Goal: Information Seeking & Learning: Learn about a topic

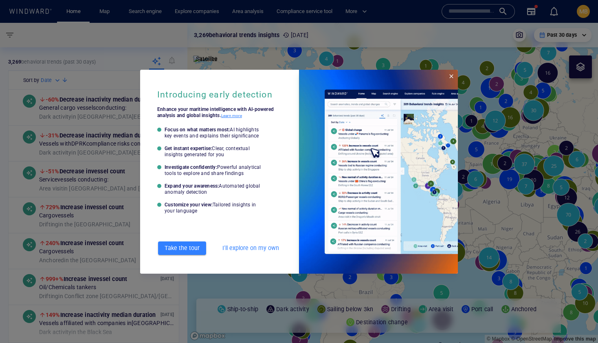
click at [452, 76] on span "Close" at bounding box center [451, 76] width 7 height 7
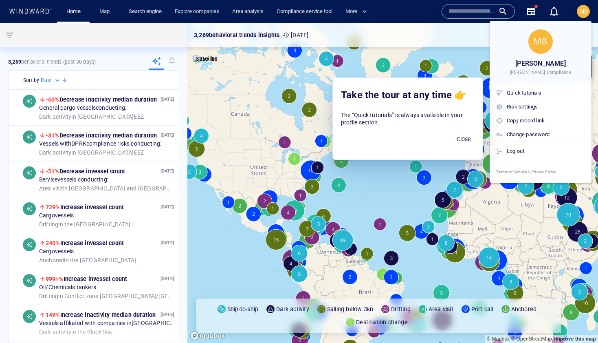
click at [484, 9] on div at bounding box center [299, 171] width 598 height 343
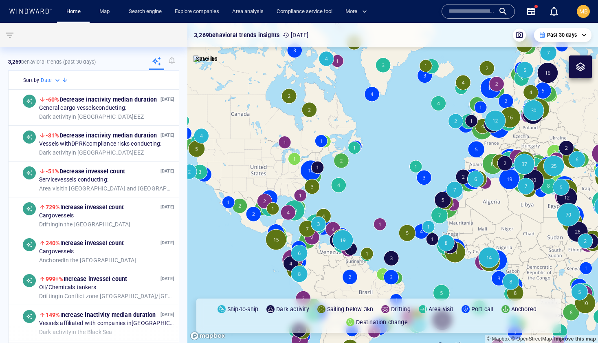
click at [466, 9] on input "text" at bounding box center [471, 11] width 46 height 12
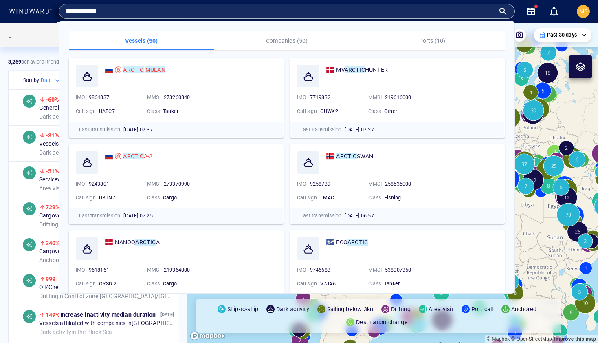
type input "**********"
click at [158, 68] on mark "MULAN" at bounding box center [155, 69] width 20 height 7
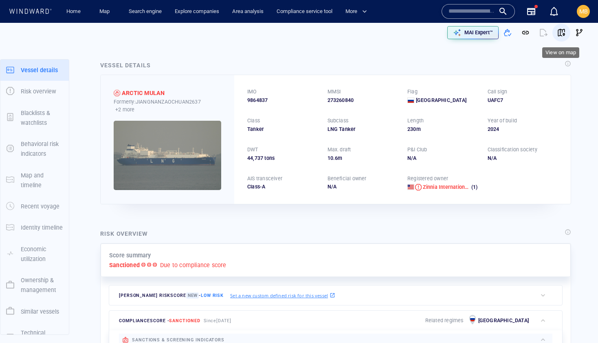
click at [561, 36] on span "button" at bounding box center [561, 33] width 8 height 8
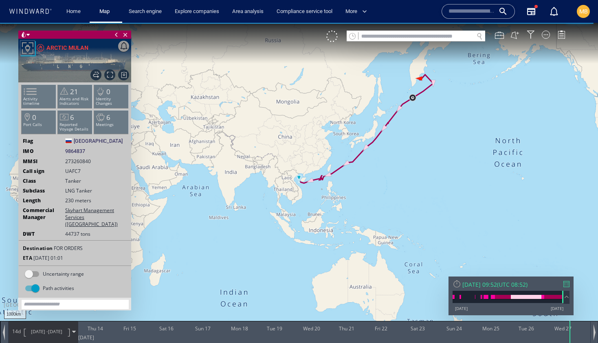
drag, startPoint x: 428, startPoint y: 102, endPoint x: 422, endPoint y: 143, distance: 41.3
click at [422, 143] on canvas "Map" at bounding box center [299, 179] width 598 height 312
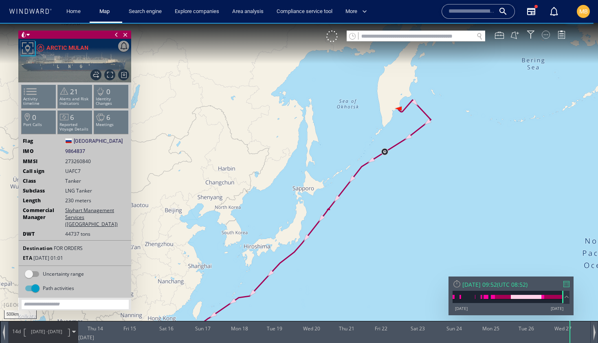
click at [546, 37] on div at bounding box center [546, 35] width 8 height 8
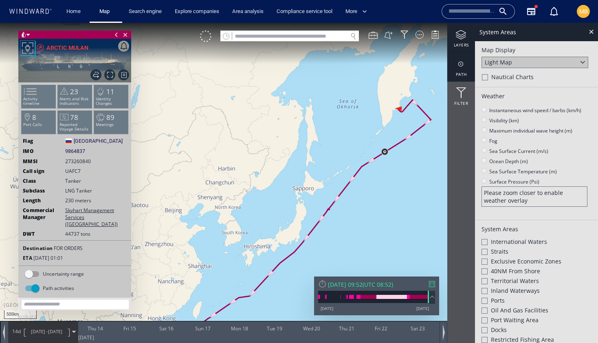
click at [461, 64] on div at bounding box center [461, 64] width 28 height 10
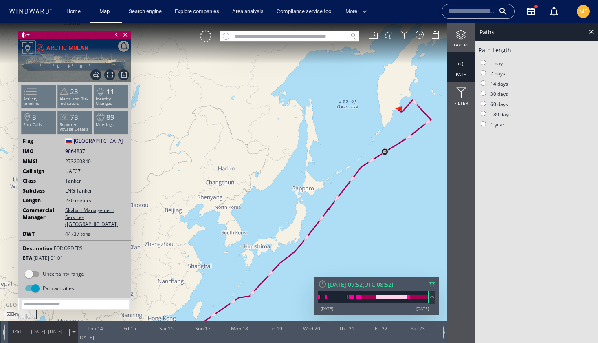
click at [461, 64] on div at bounding box center [461, 64] width 28 height 10
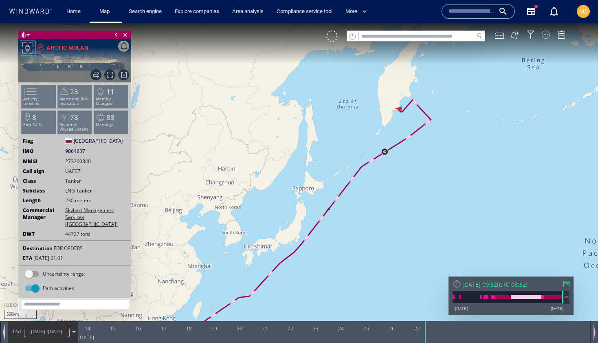
click at [545, 35] on div at bounding box center [546, 35] width 8 height 8
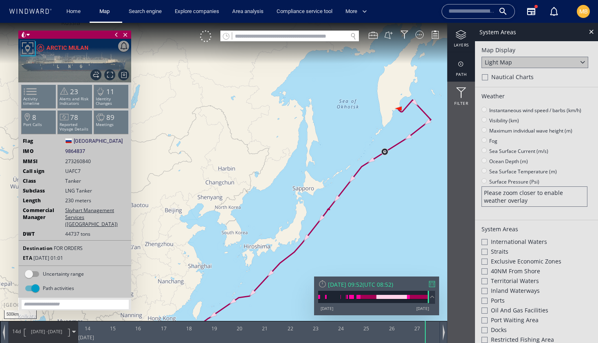
click at [463, 64] on div at bounding box center [461, 64] width 28 height 10
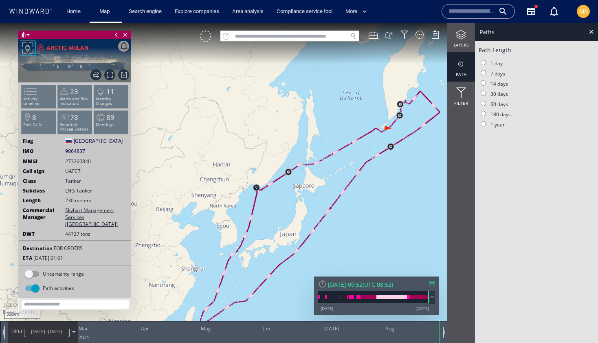
drag, startPoint x: 378, startPoint y: 188, endPoint x: 345, endPoint y: 225, distance: 49.0
click at [345, 225] on canvas "Map" at bounding box center [299, 179] width 598 height 312
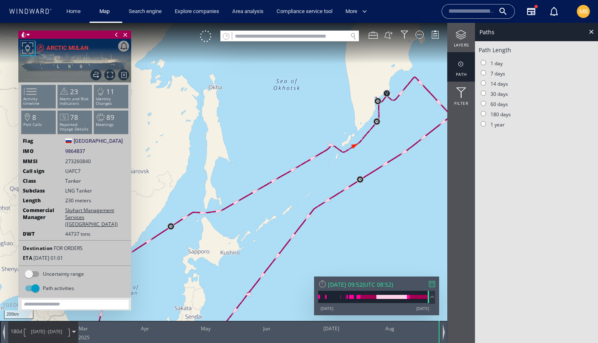
drag, startPoint x: 374, startPoint y: 132, endPoint x: 349, endPoint y: 181, distance: 55.0
click at [349, 180] on canvas "Map" at bounding box center [299, 179] width 598 height 312
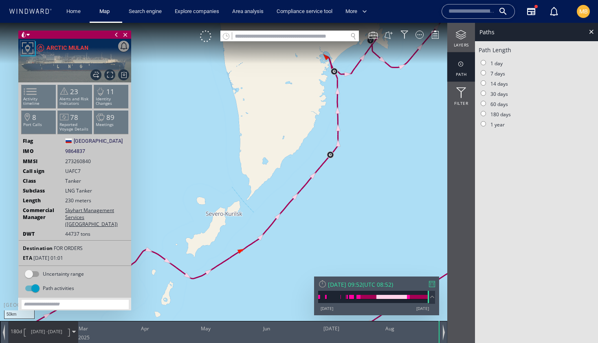
drag, startPoint x: 351, startPoint y: 114, endPoint x: 351, endPoint y: 200, distance: 85.9
click at [351, 200] on canvas "Map" at bounding box center [299, 179] width 598 height 312
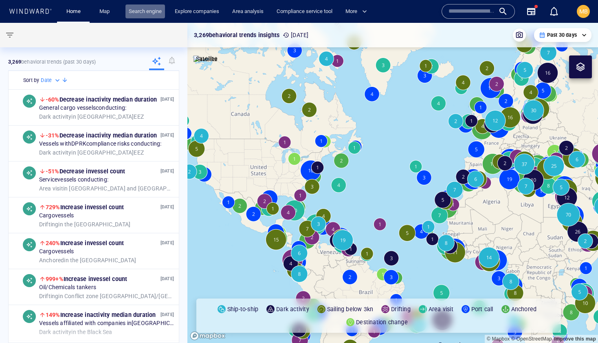
click at [149, 11] on link "Search engine" at bounding box center [145, 11] width 40 height 14
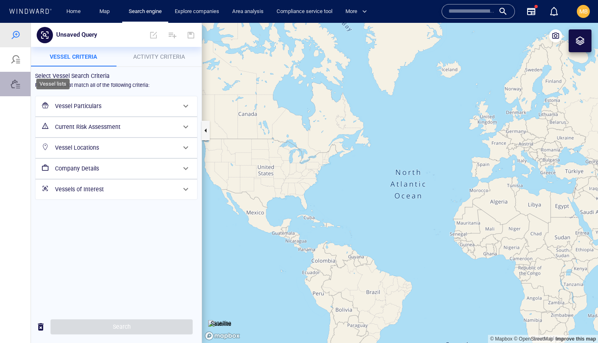
click at [13, 85] on div at bounding box center [16, 84] width 10 height 10
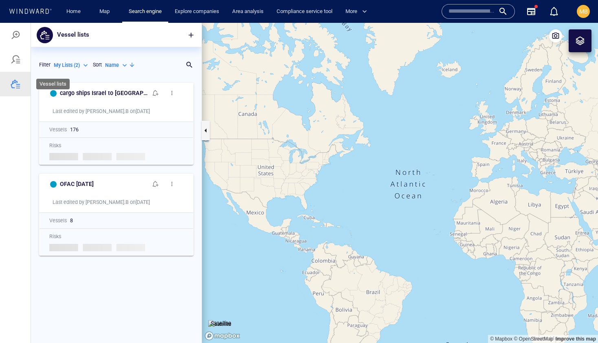
scroll to position [264, 171]
click at [70, 65] on p "My Lists ( 2 )" at bounding box center [67, 65] width 26 height 7
click at [70, 65] on div at bounding box center [299, 183] width 598 height 320
